Goal: Transaction & Acquisition: Subscribe to service/newsletter

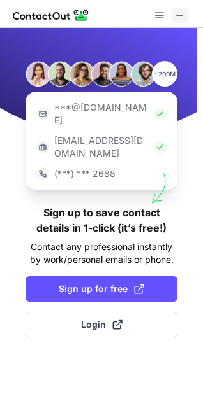
click at [175, 15] on span at bounding box center [180, 15] width 10 height 10
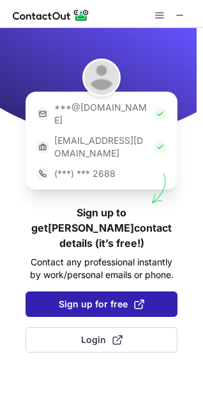
click at [148, 292] on button "Sign up for free" at bounding box center [101, 304] width 152 height 25
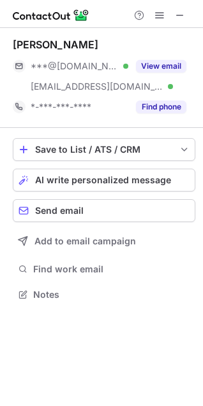
scroll to position [286, 203]
